Goal: Check status: Check status

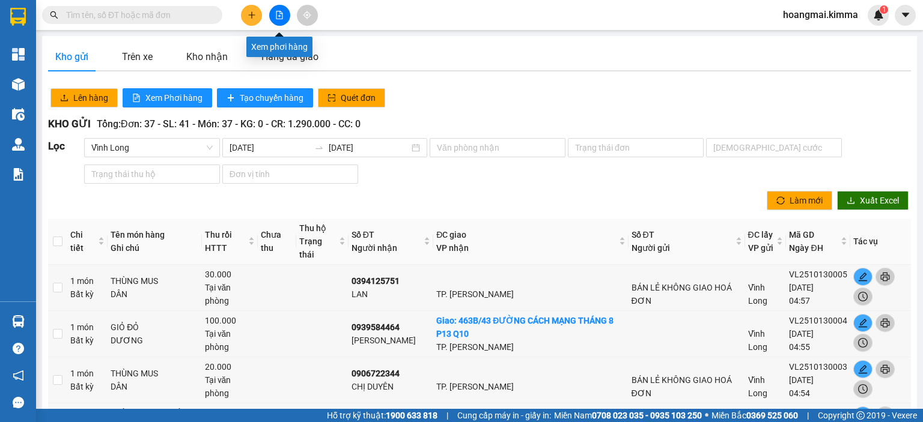
click at [279, 15] on icon "file-add" at bounding box center [279, 15] width 8 height 8
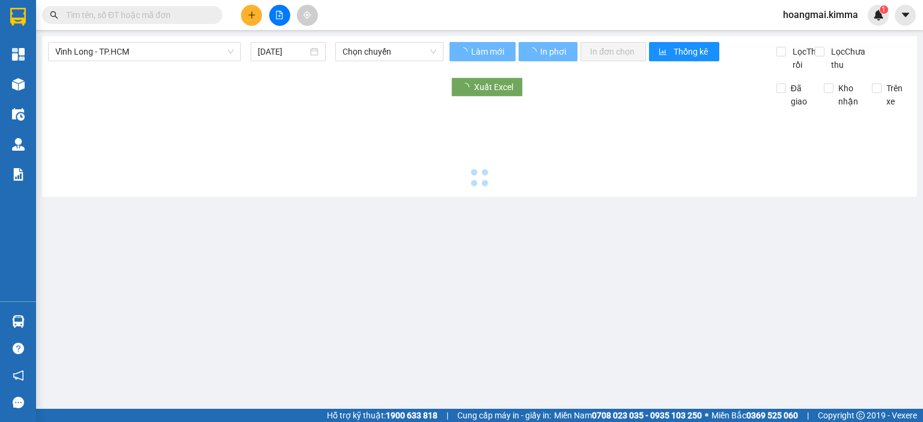
type input "[DATE]"
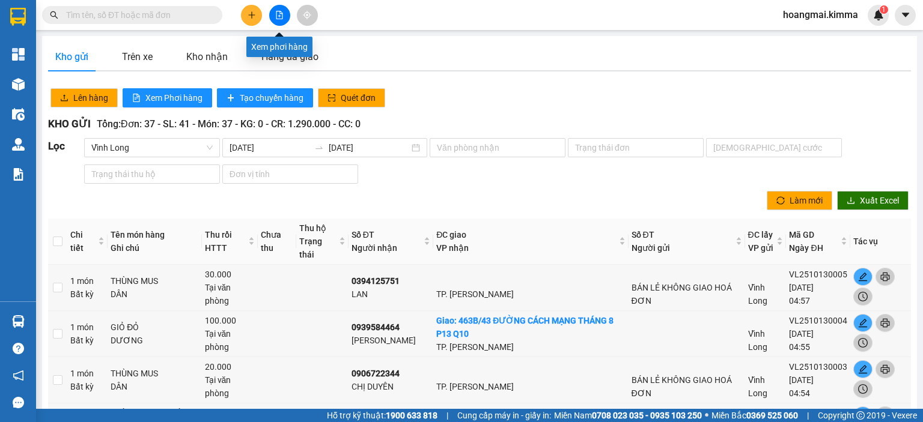
click at [277, 11] on icon "file-add" at bounding box center [279, 15] width 7 height 8
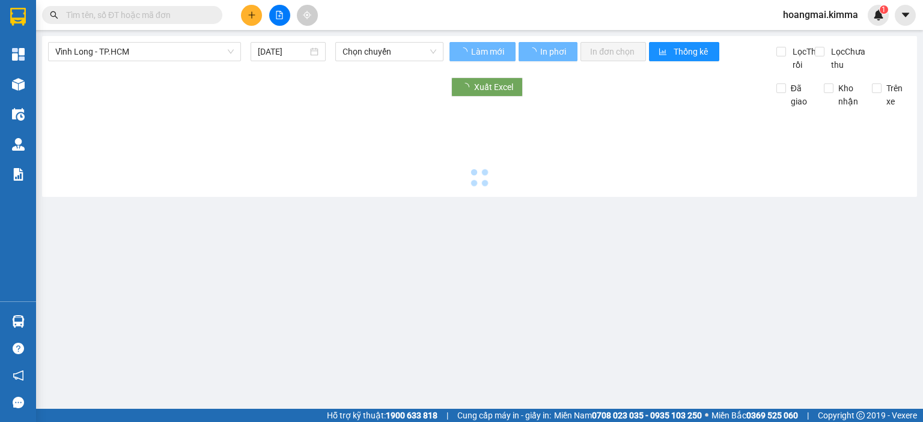
type input "[DATE]"
